Goal: Information Seeking & Learning: Learn about a topic

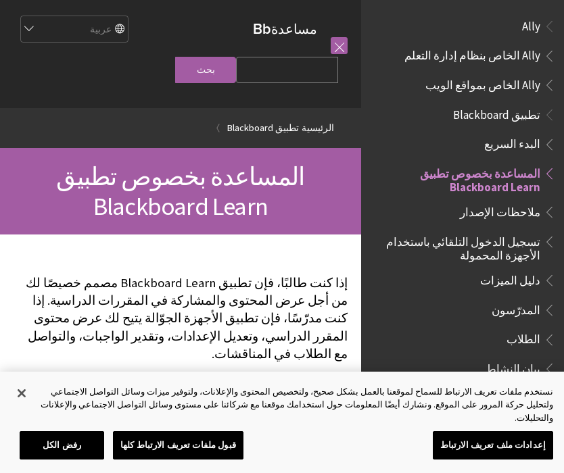
scroll to position [140, 0]
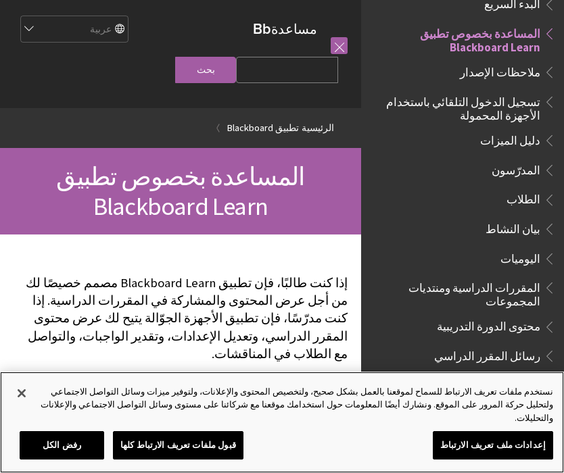
click at [225, 448] on button "قبول ملفات تعريف الارتباط كلها" at bounding box center [178, 445] width 130 height 28
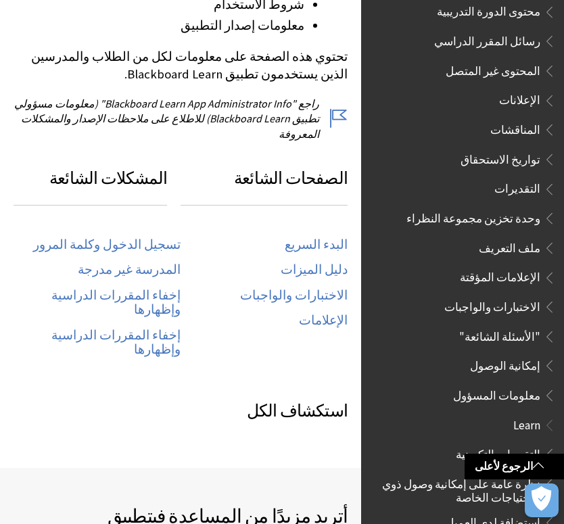
scroll to position [618, 0]
click at [157, 236] on link "تسجيل الدخول وكلمة المرور" at bounding box center [106, 244] width 147 height 16
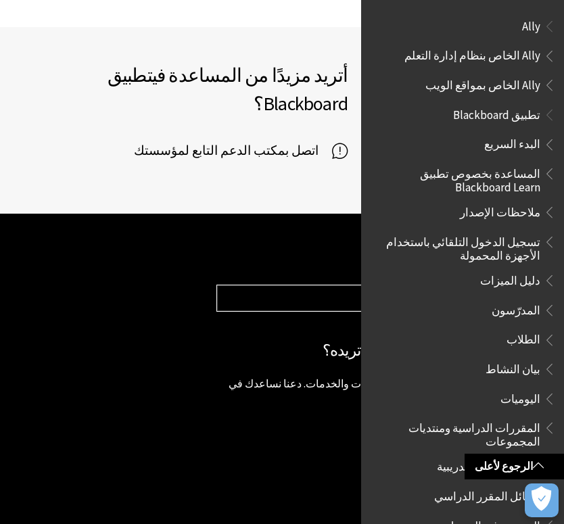
click at [528, 335] on span "الطلاب" at bounding box center [523, 337] width 34 height 18
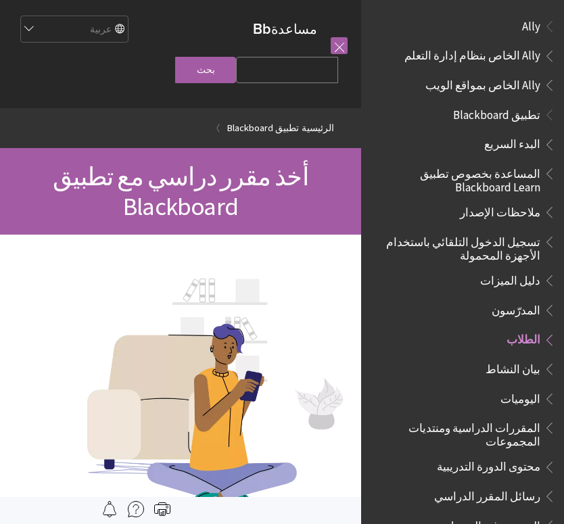
click at [529, 110] on span "تطبيق Blackboard" at bounding box center [496, 112] width 87 height 18
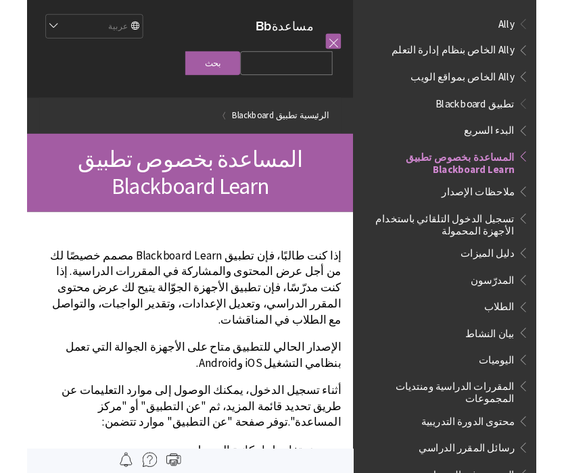
scroll to position [140, 0]
